Goal: Information Seeking & Learning: Find contact information

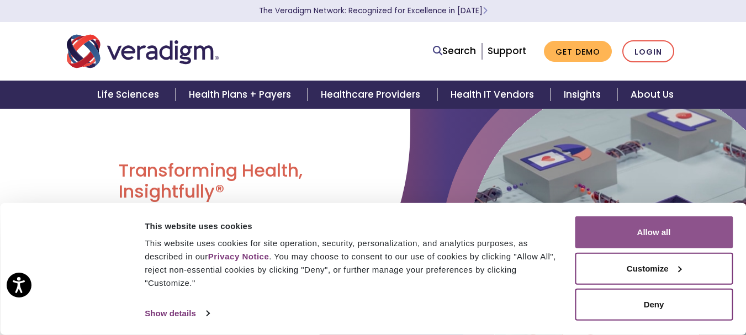
click at [635, 242] on button "Allow all" at bounding box center [653, 232] width 158 height 32
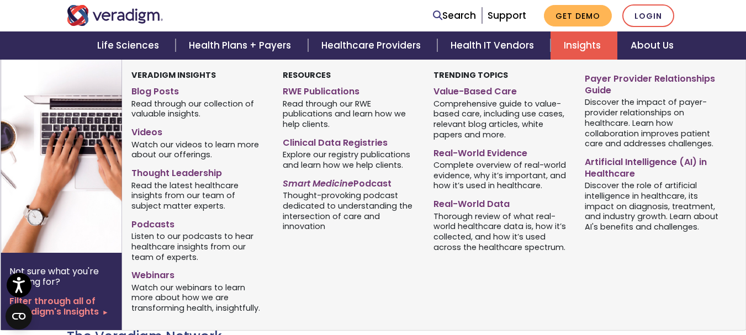
scroll to position [441, 0]
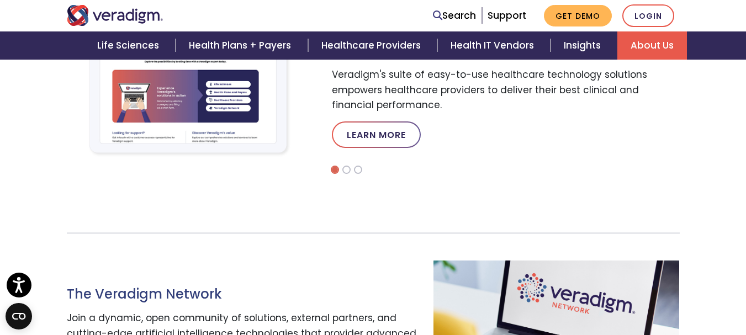
click at [622, 46] on link "About Us" at bounding box center [652, 45] width 70 height 28
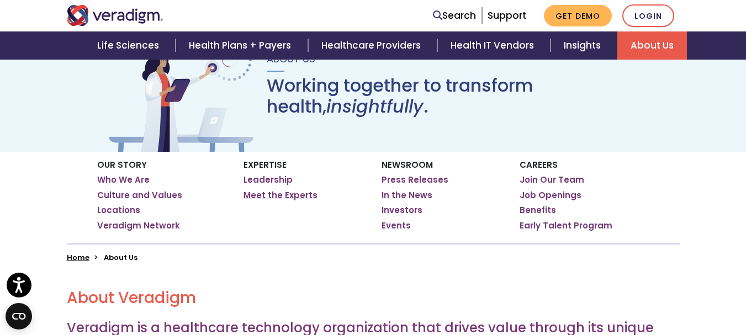
scroll to position [110, 0]
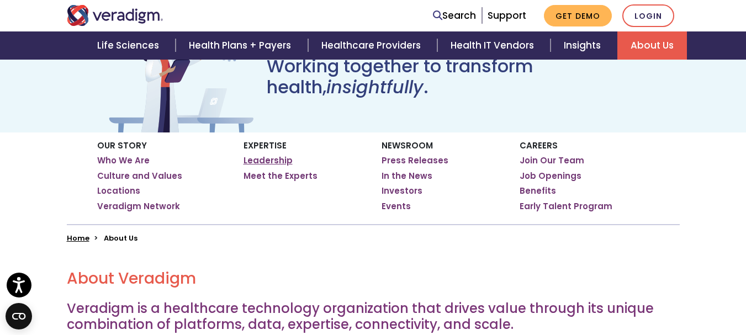
click at [260, 158] on link "Leadership" at bounding box center [267, 160] width 49 height 11
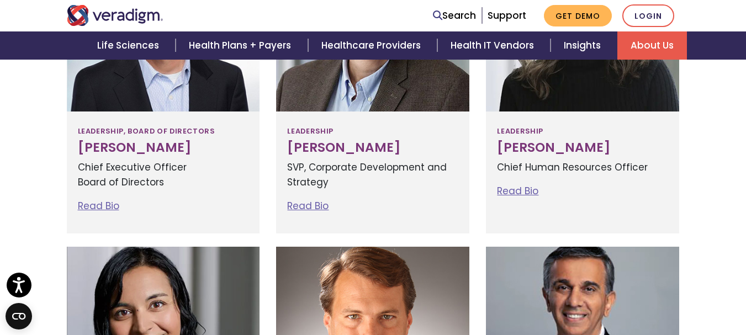
scroll to position [497, 0]
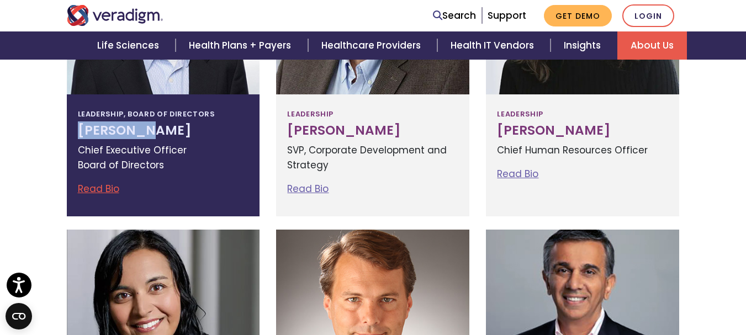
copy h3 "Don Trigg"
drag, startPoint x: 75, startPoint y: 127, endPoint x: 141, endPoint y: 136, distance: 66.8
click at [141, 136] on div "Leadership, Board of Directors Don Trigg Chief Executive Officer Board of Direc…" at bounding box center [163, 155] width 193 height 122
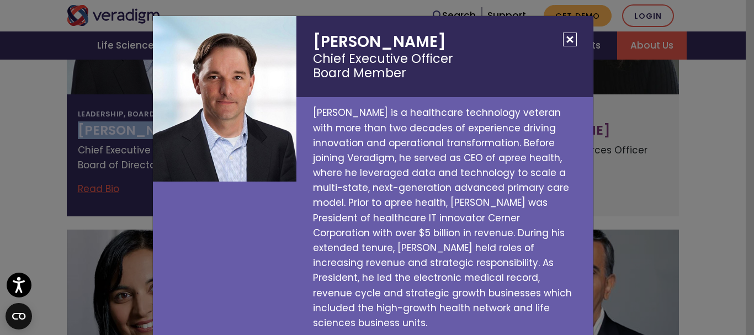
click at [563, 37] on button "Close" at bounding box center [570, 40] width 14 height 14
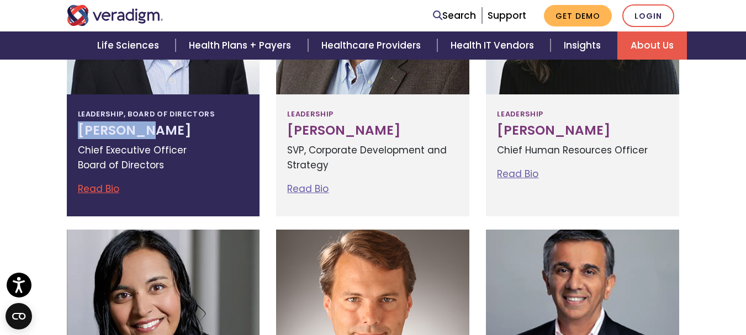
copy h3 "Don Trigg"
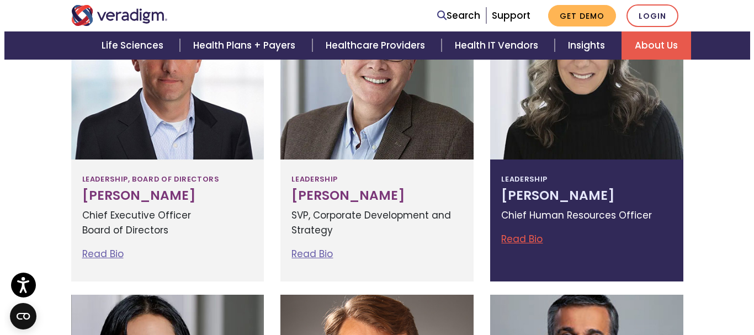
scroll to position [552, 0]
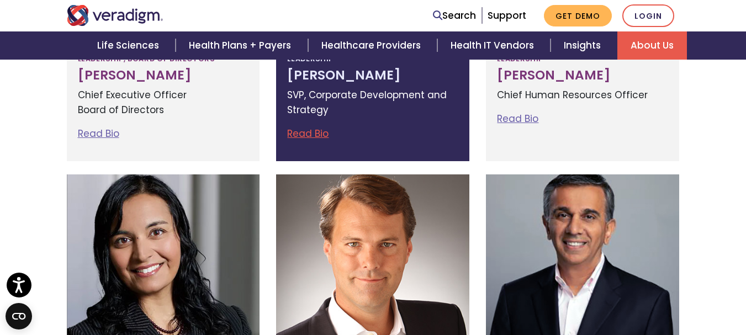
copy h3 "Richard Elmore"
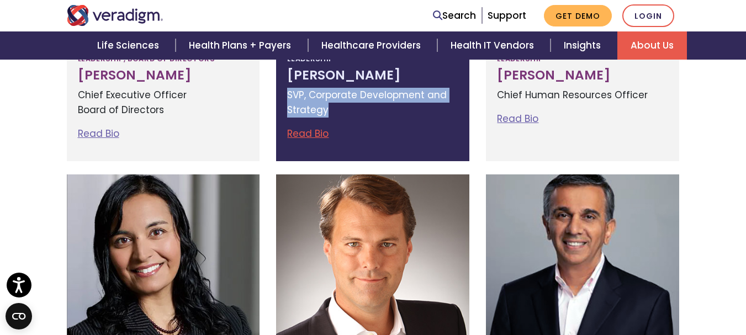
copy p "SVP, Corporate Development and Strategy"
drag, startPoint x: 281, startPoint y: 90, endPoint x: 328, endPoint y: 112, distance: 51.8
click at [328, 112] on div "Leadership Richard Elmore SVP, Corporate Development and Strategy Read Bio Rich…" at bounding box center [372, 100] width 193 height 122
